Goal: Register for event/course

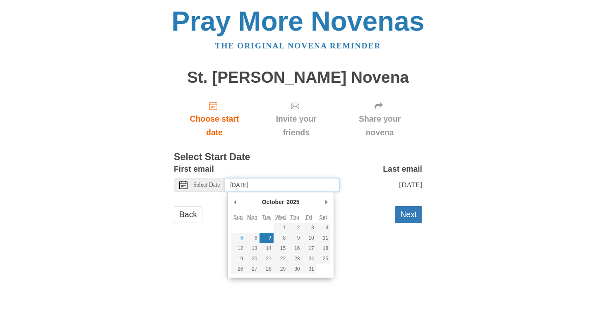
click at [261, 185] on input "[DATE]" at bounding box center [282, 185] width 114 height 14
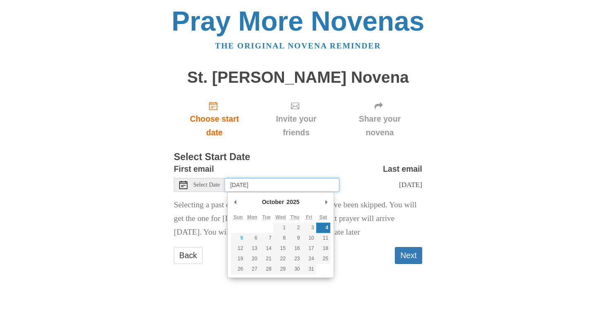
click at [264, 184] on input "[DATE]" at bounding box center [282, 185] width 114 height 14
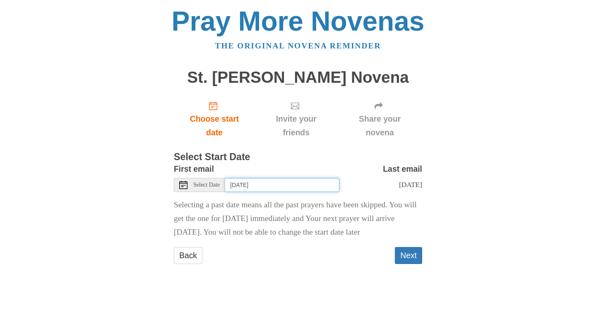
click at [281, 187] on input "[DATE]" at bounding box center [282, 185] width 114 height 14
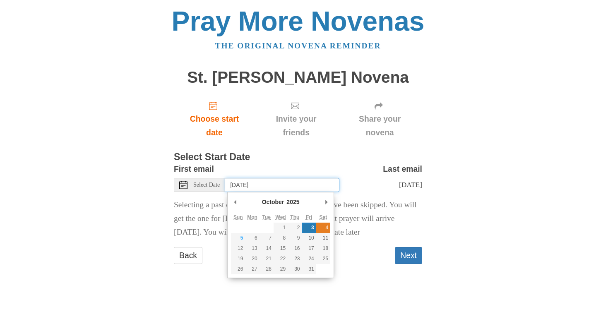
type input "[DATE]"
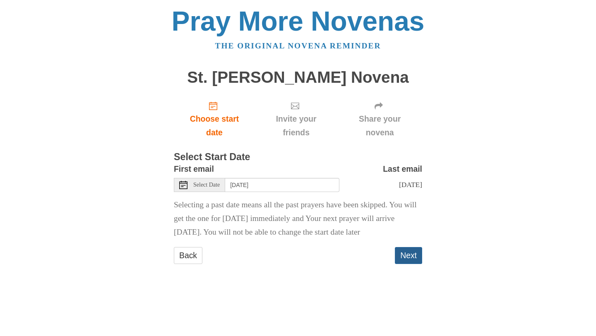
click at [407, 255] on button "Next" at bounding box center [408, 255] width 27 height 17
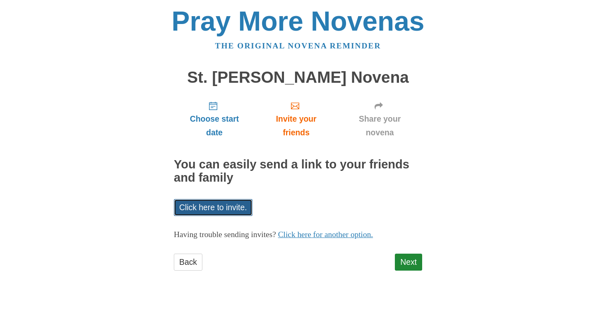
click at [240, 204] on link "Click here to invite." at bounding box center [213, 207] width 79 height 17
click at [401, 262] on link "Next" at bounding box center [408, 262] width 27 height 17
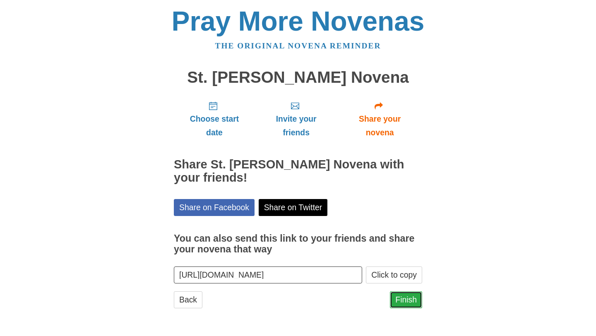
click at [403, 295] on link "Finish" at bounding box center [406, 299] width 32 height 17
